Goal: Find contact information: Find contact information

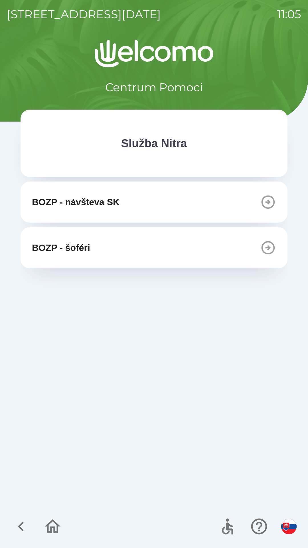
click at [268, 200] on icon "button" at bounding box center [268, 202] width 16 height 16
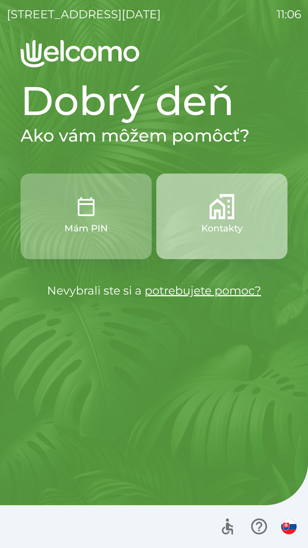
click at [222, 223] on p "Kontakty" at bounding box center [222, 229] width 41 height 14
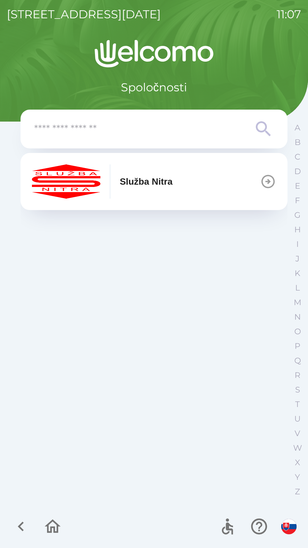
click at [207, 182] on button "Služba Nitra" at bounding box center [154, 181] width 267 height 57
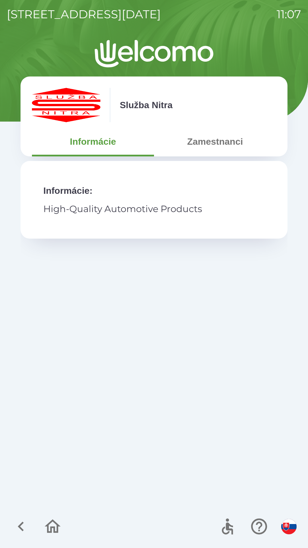
click at [207, 206] on p "High-Quality Automotive Products" at bounding box center [154, 209] width 222 height 14
click at [261, 523] on icon "button" at bounding box center [259, 527] width 16 height 16
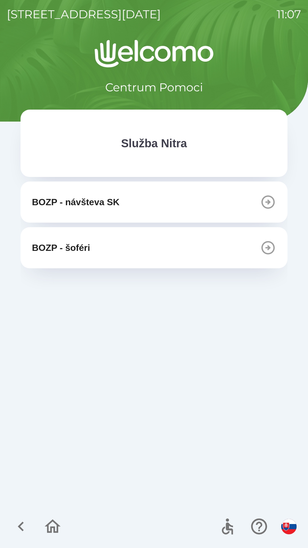
click at [260, 524] on icon "button" at bounding box center [259, 526] width 19 height 19
click at [259, 522] on icon "button" at bounding box center [259, 526] width 19 height 19
click at [265, 202] on icon "button" at bounding box center [268, 202] width 16 height 16
